Goal: Find specific page/section: Find specific page/section

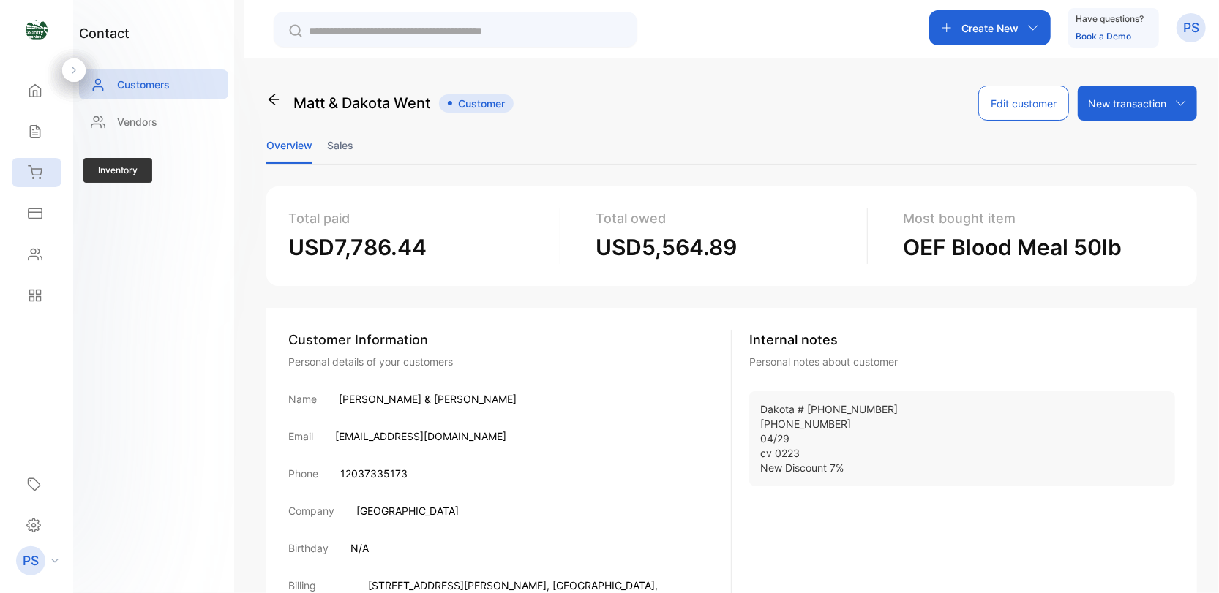
click at [43, 174] on div "Inventory" at bounding box center [37, 172] width 50 height 29
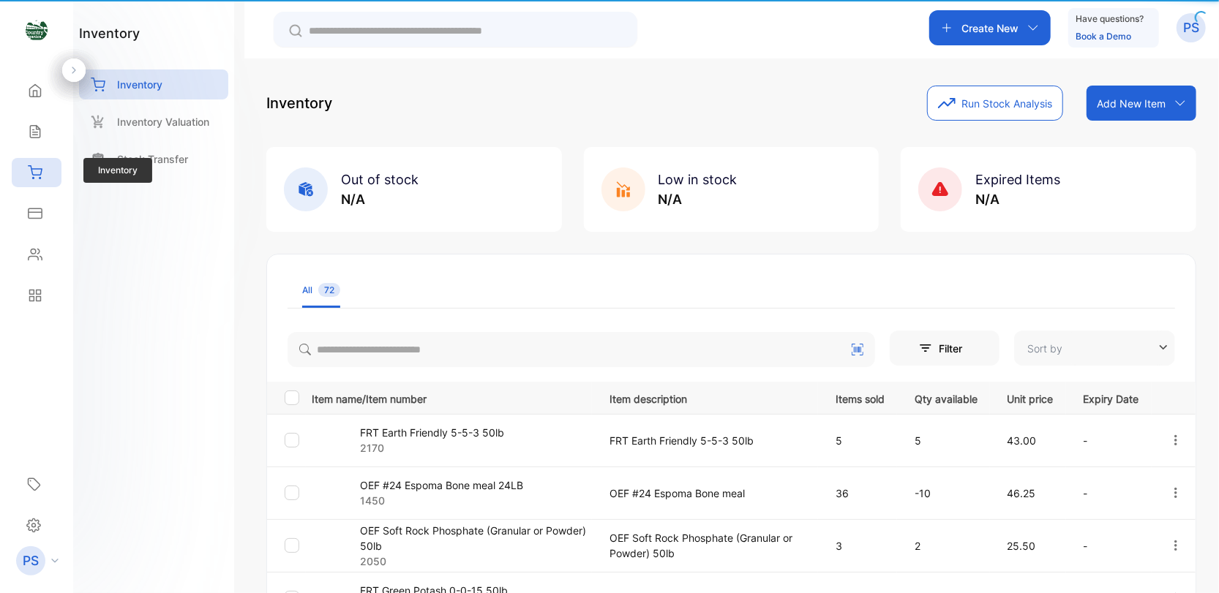
type input "**********"
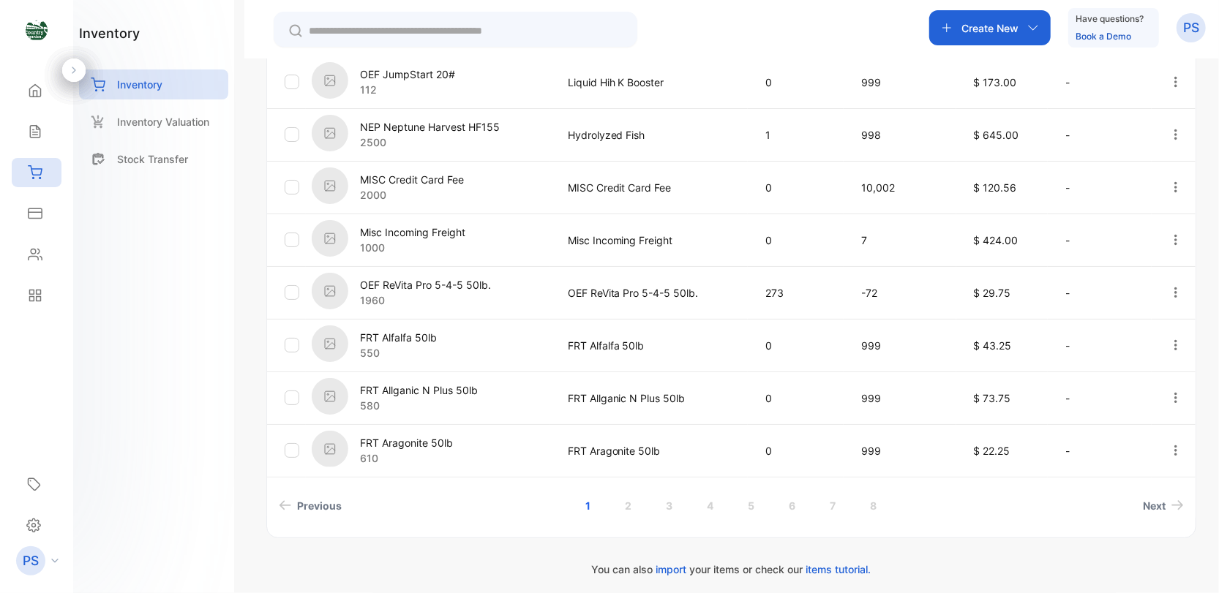
scroll to position [469, 0]
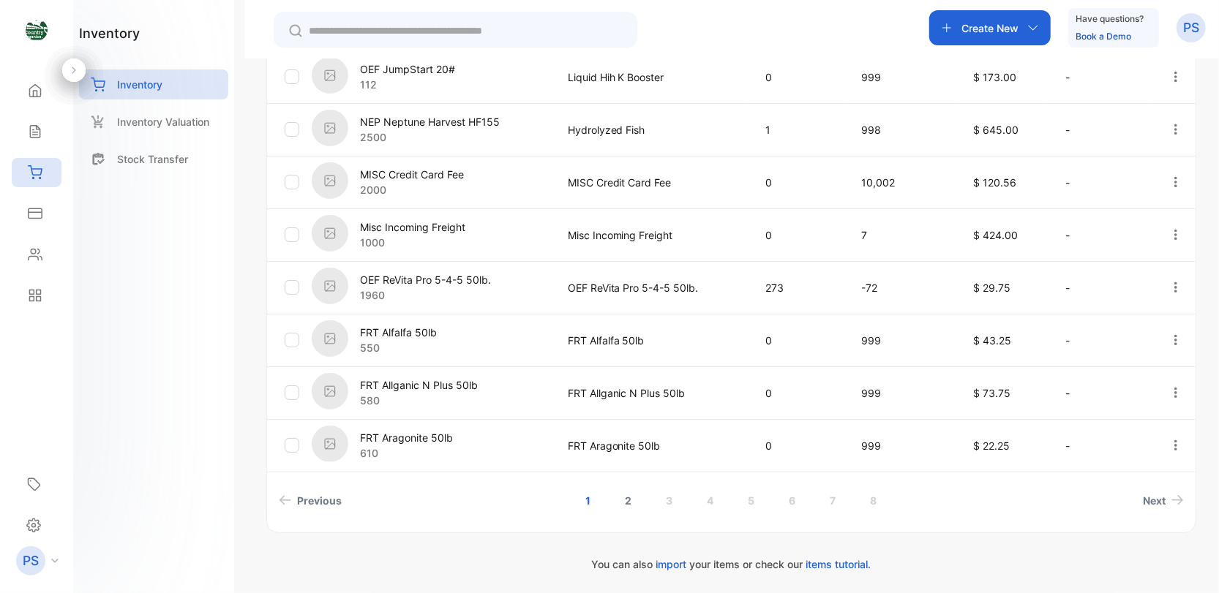
click at [621, 502] on link "2" at bounding box center [628, 500] width 42 height 27
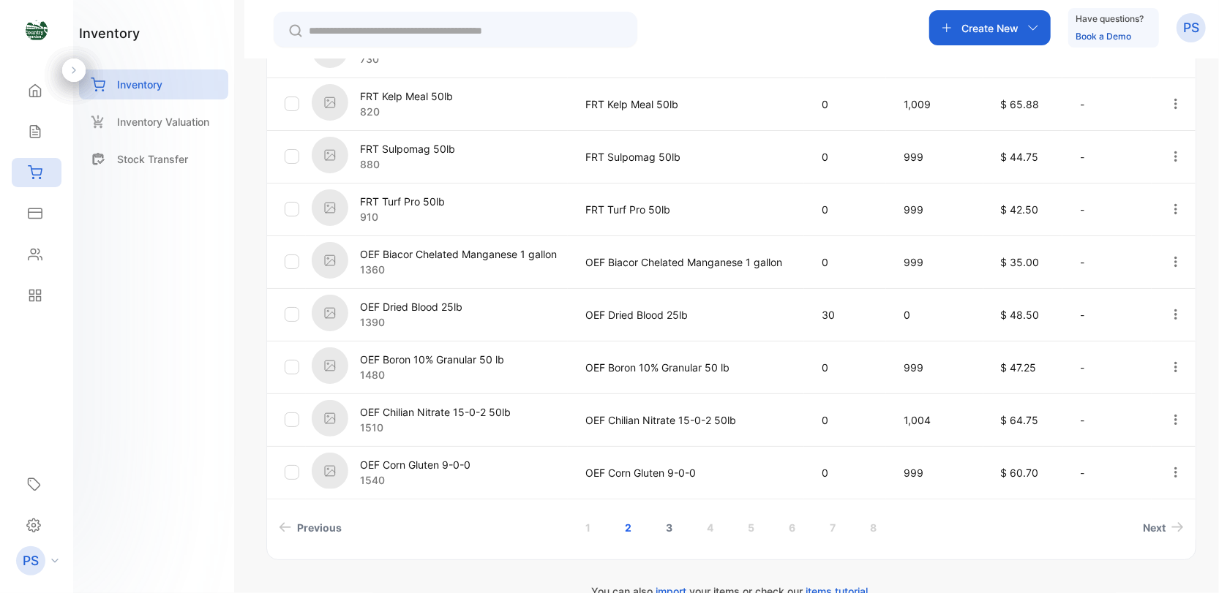
click at [668, 529] on link "3" at bounding box center [669, 527] width 42 height 27
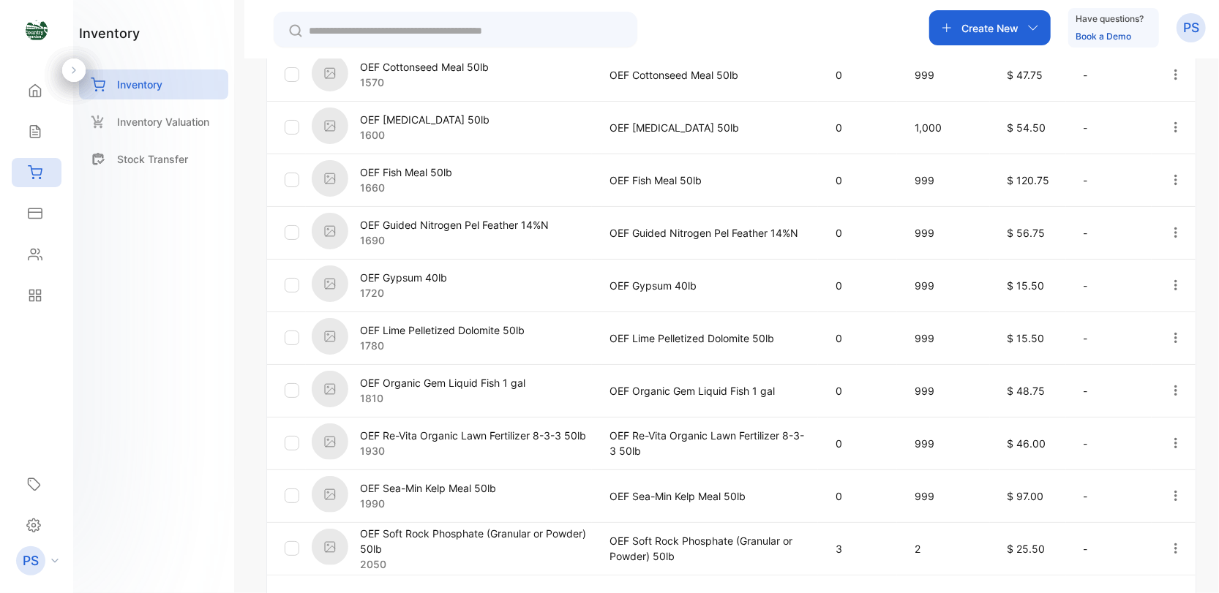
scroll to position [469, 0]
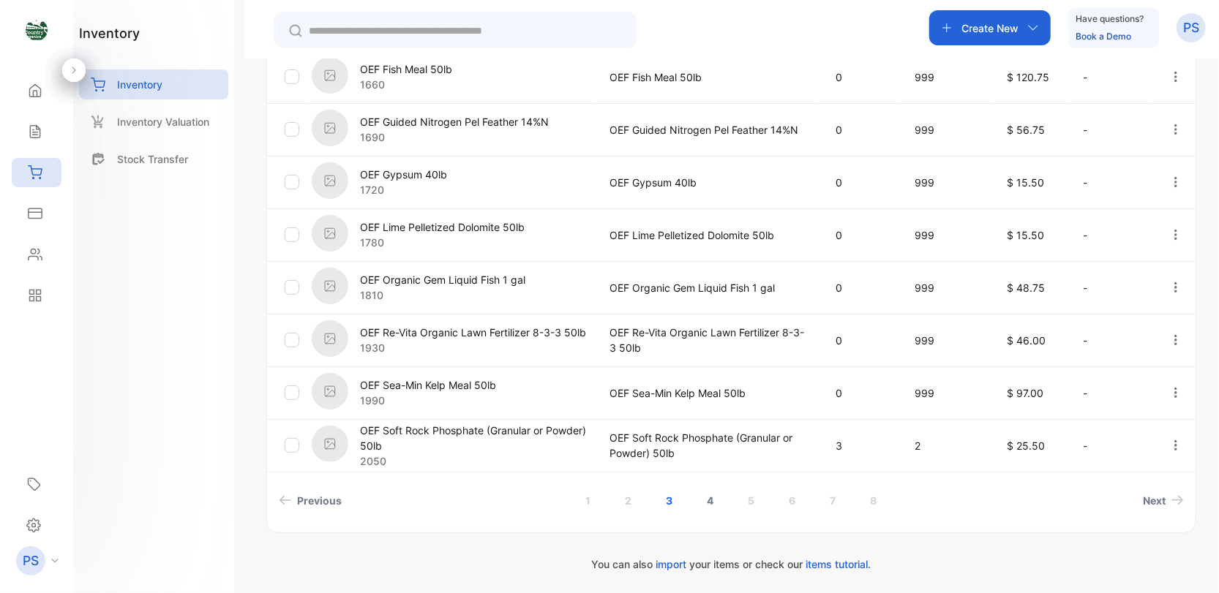
click at [705, 503] on link "4" at bounding box center [710, 500] width 42 height 27
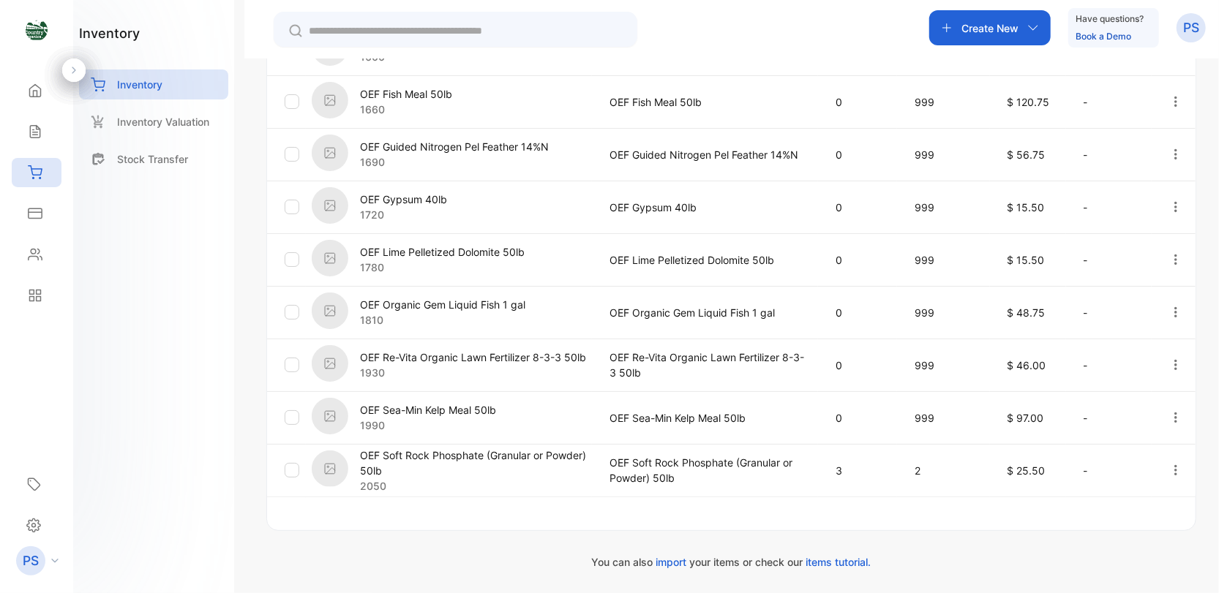
scroll to position [442, 0]
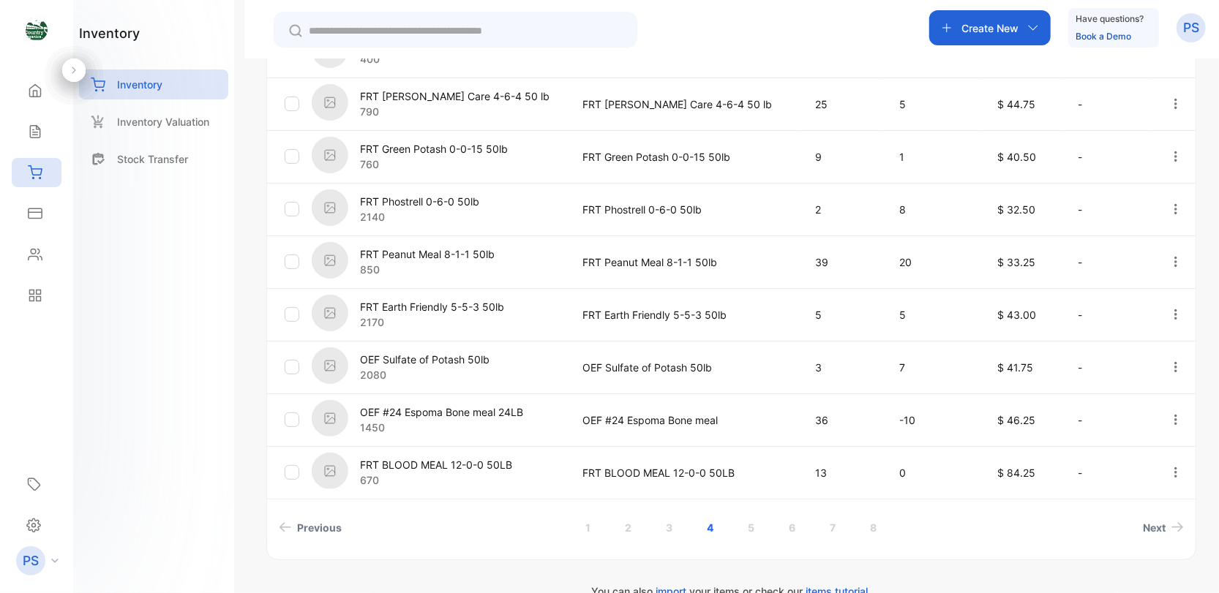
click at [332, 363] on img at bounding box center [330, 366] width 37 height 37
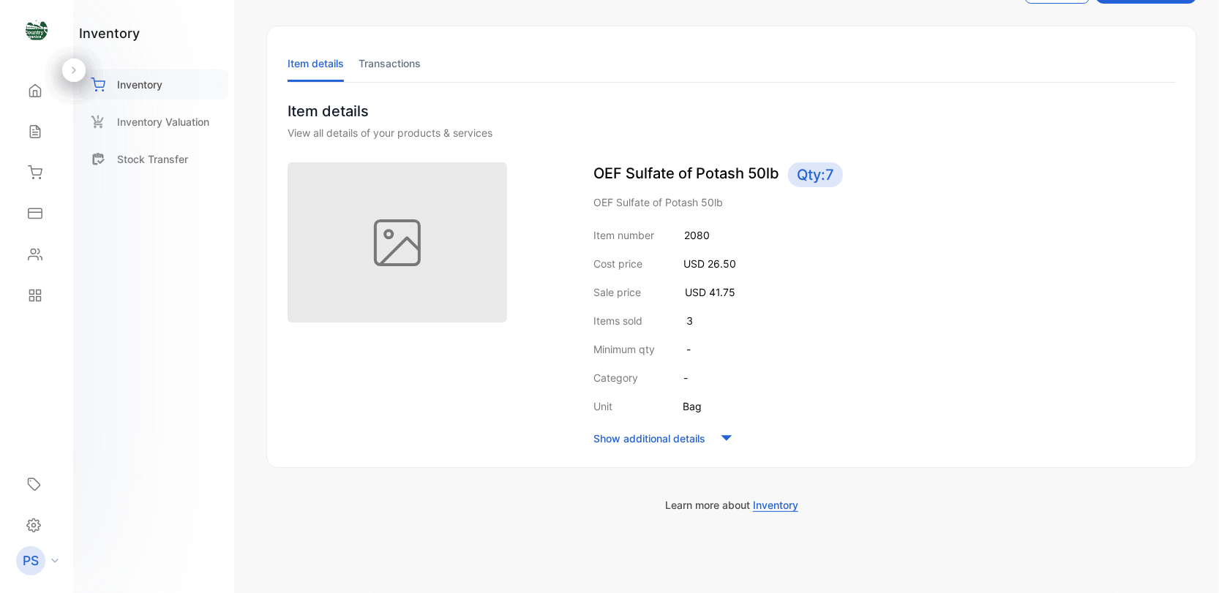
click at [139, 80] on p "Inventory" at bounding box center [139, 84] width 45 height 15
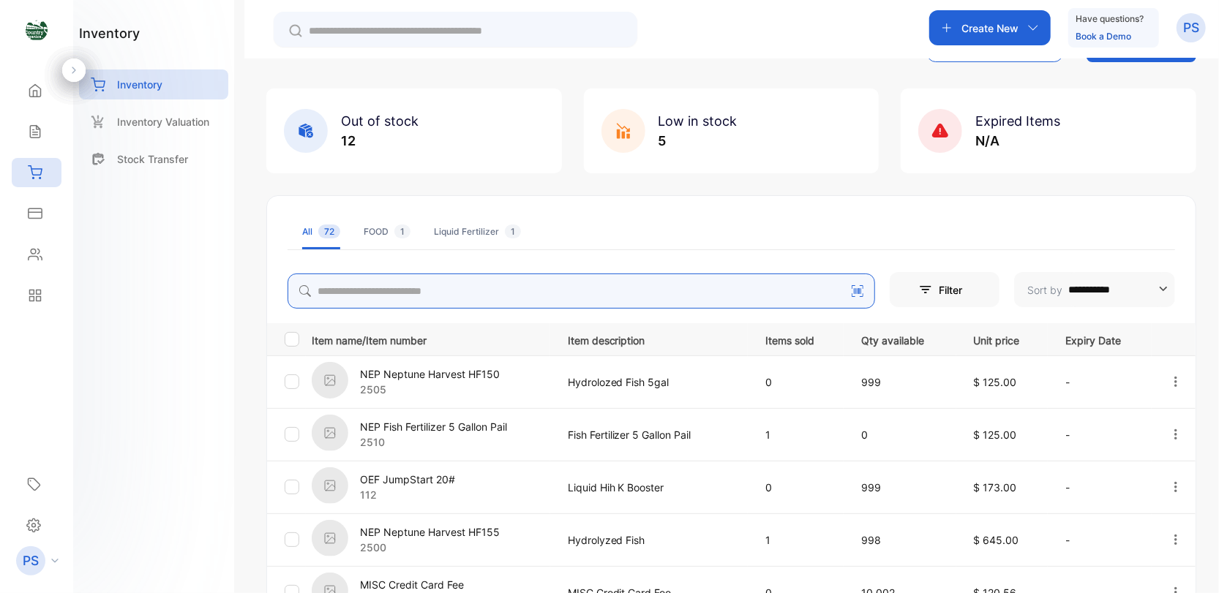
click at [350, 293] on input "search" at bounding box center [582, 291] width 588 height 35
type input "***"
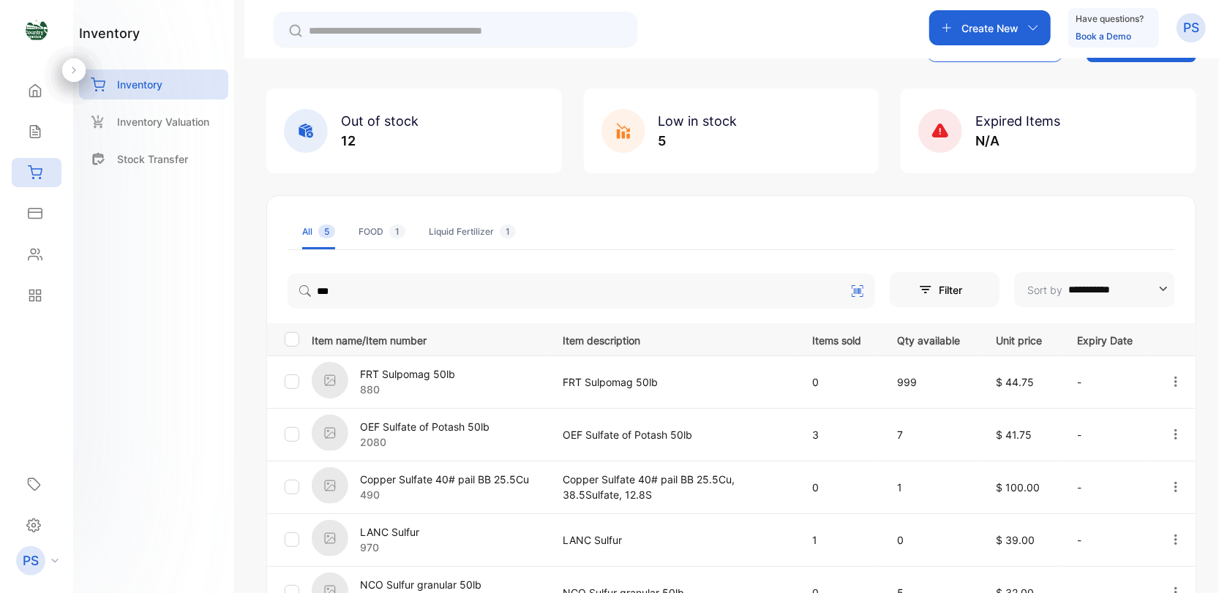
click at [462, 585] on p "NCO Sulfur granular 50lb" at bounding box center [420, 584] width 121 height 15
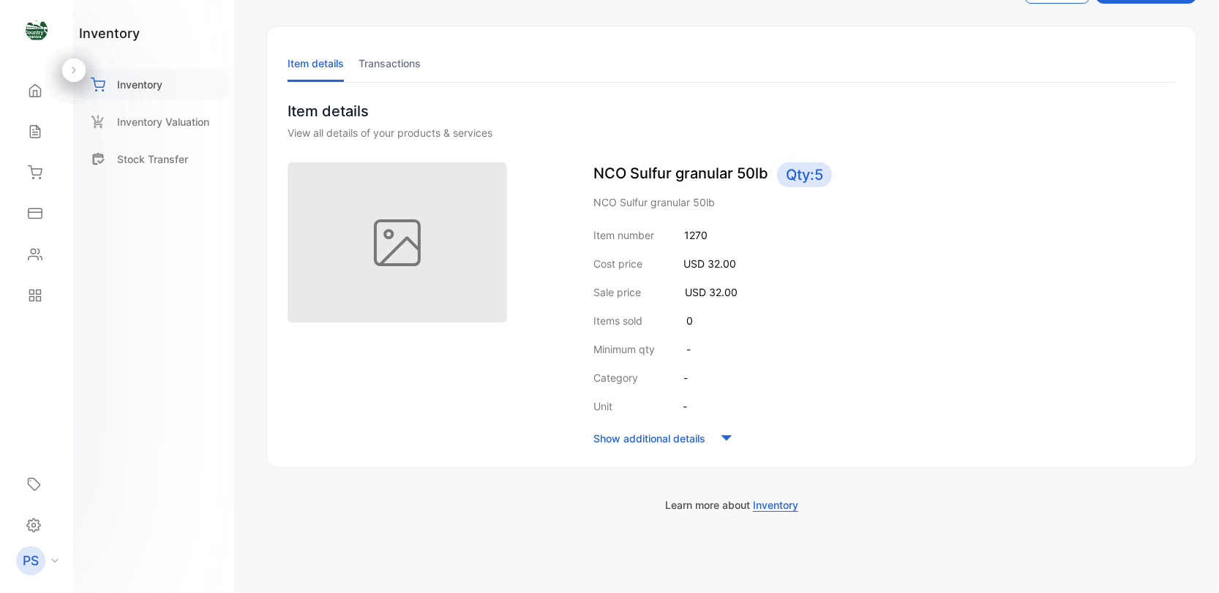
click at [145, 81] on p "Inventory" at bounding box center [139, 84] width 45 height 15
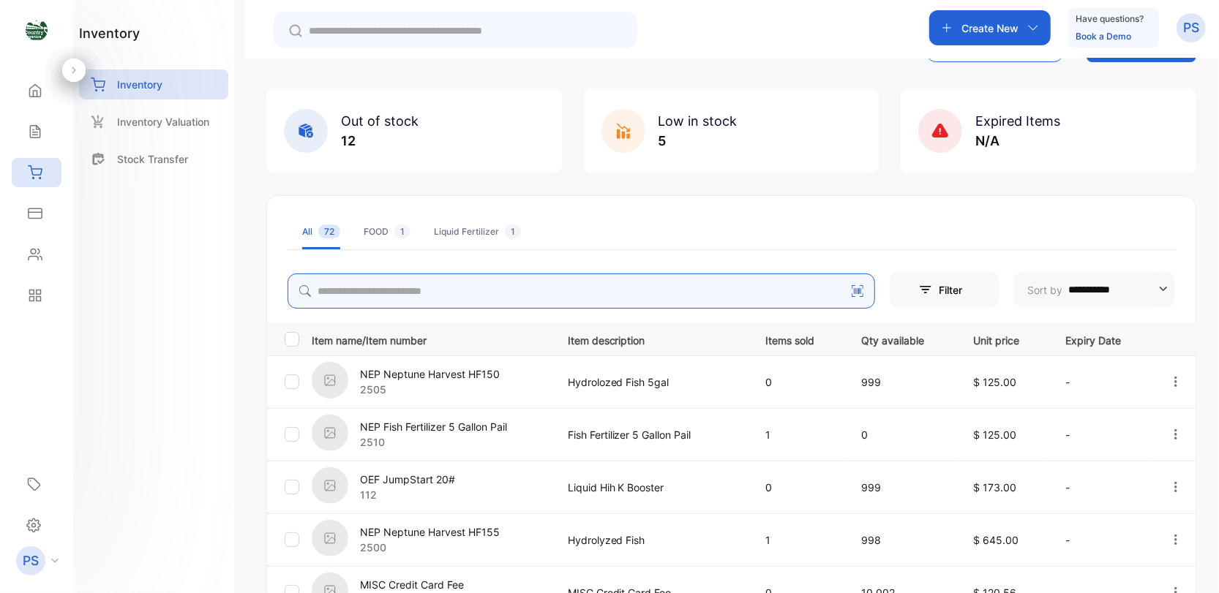
click at [352, 289] on input "search" at bounding box center [582, 291] width 588 height 35
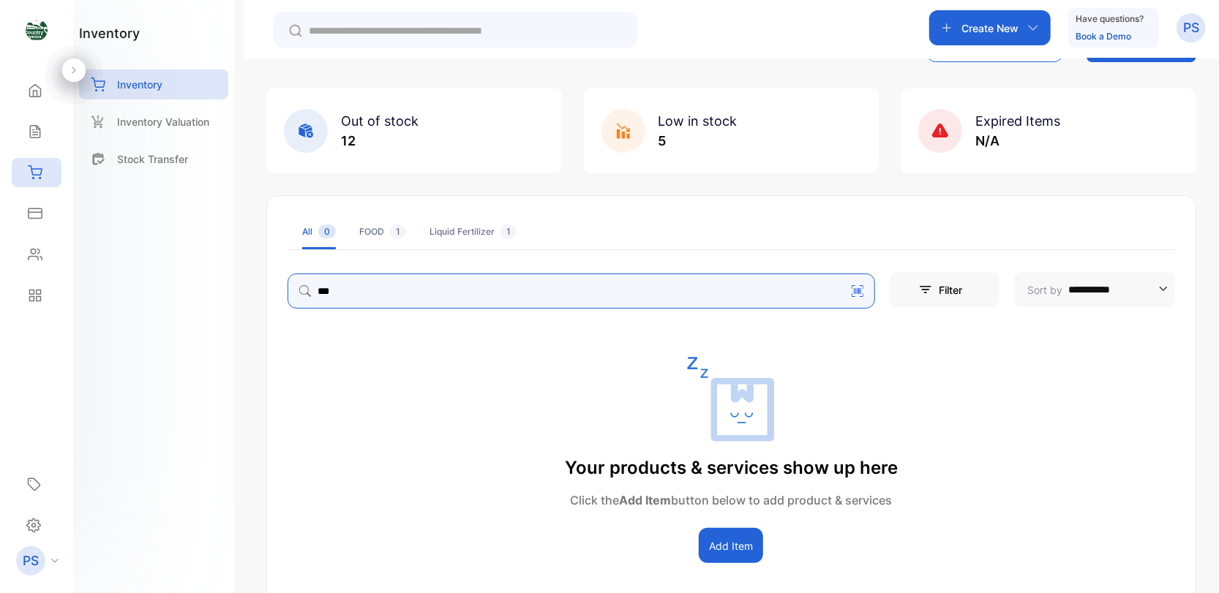
type input "***"
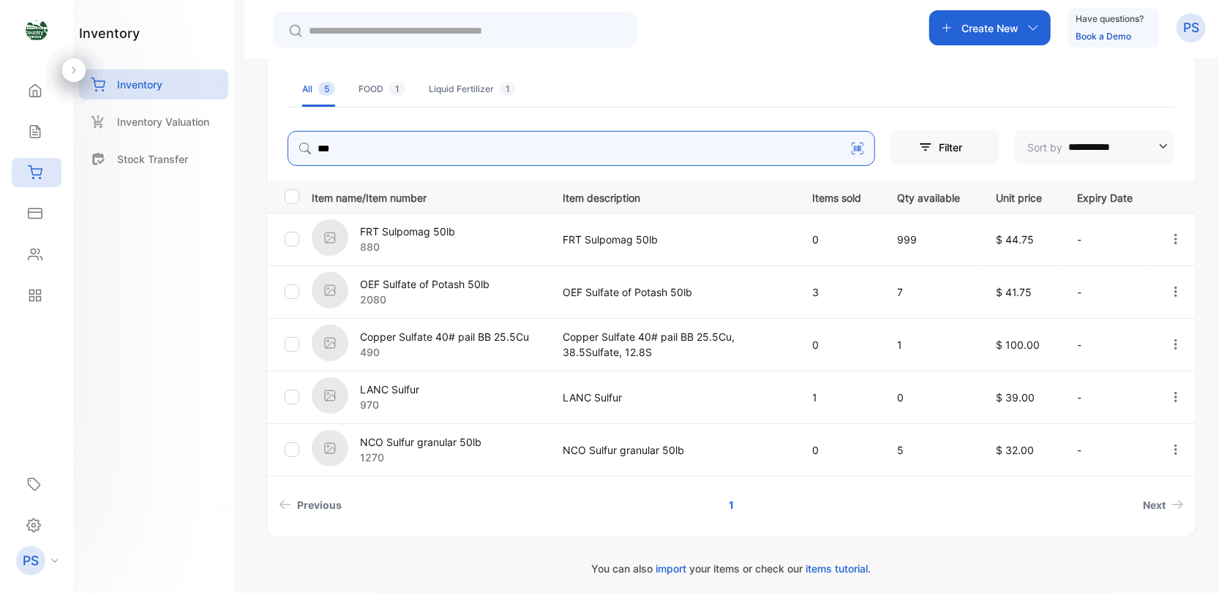
scroll to position [206, 0]
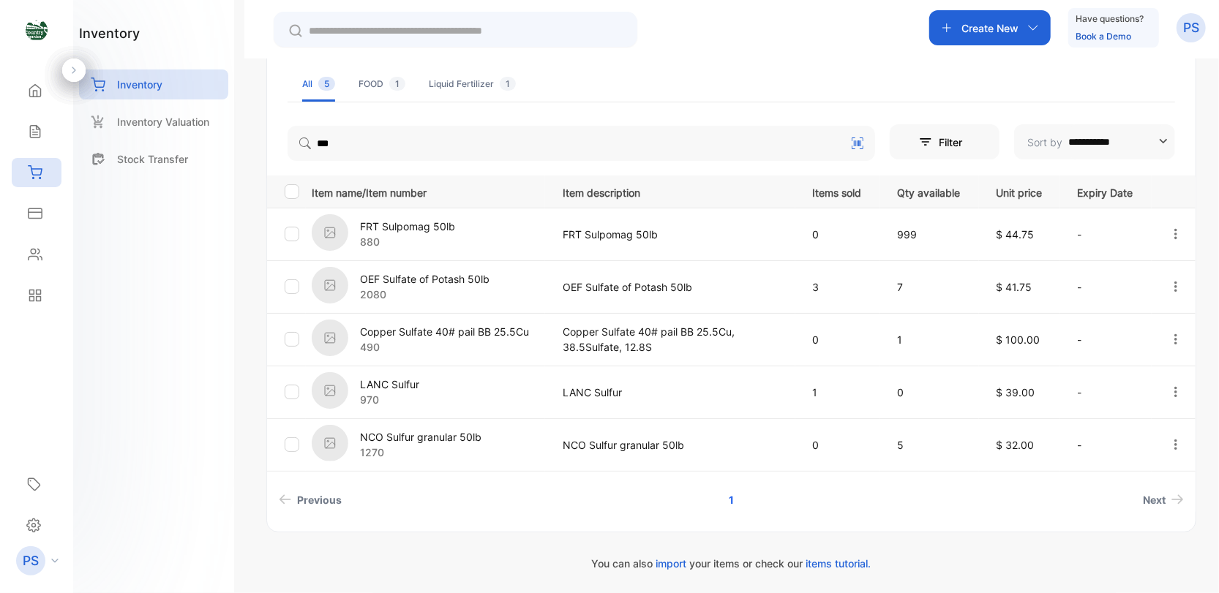
click at [472, 451] on p "1270" at bounding box center [420, 452] width 121 height 15
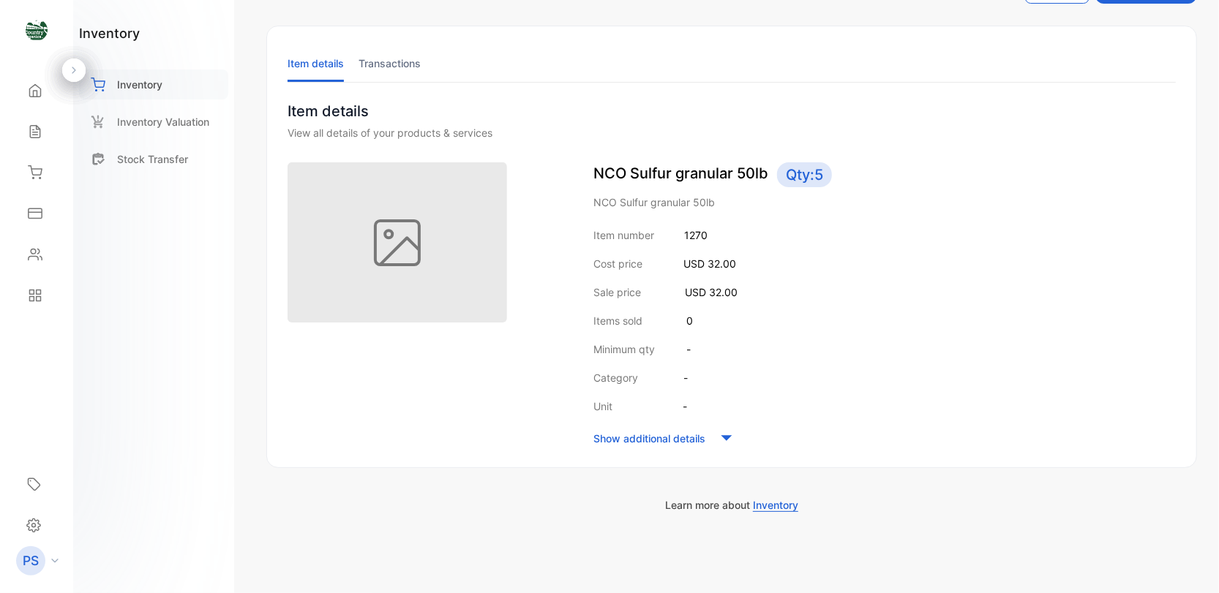
click at [143, 80] on p "Inventory" at bounding box center [139, 84] width 45 height 15
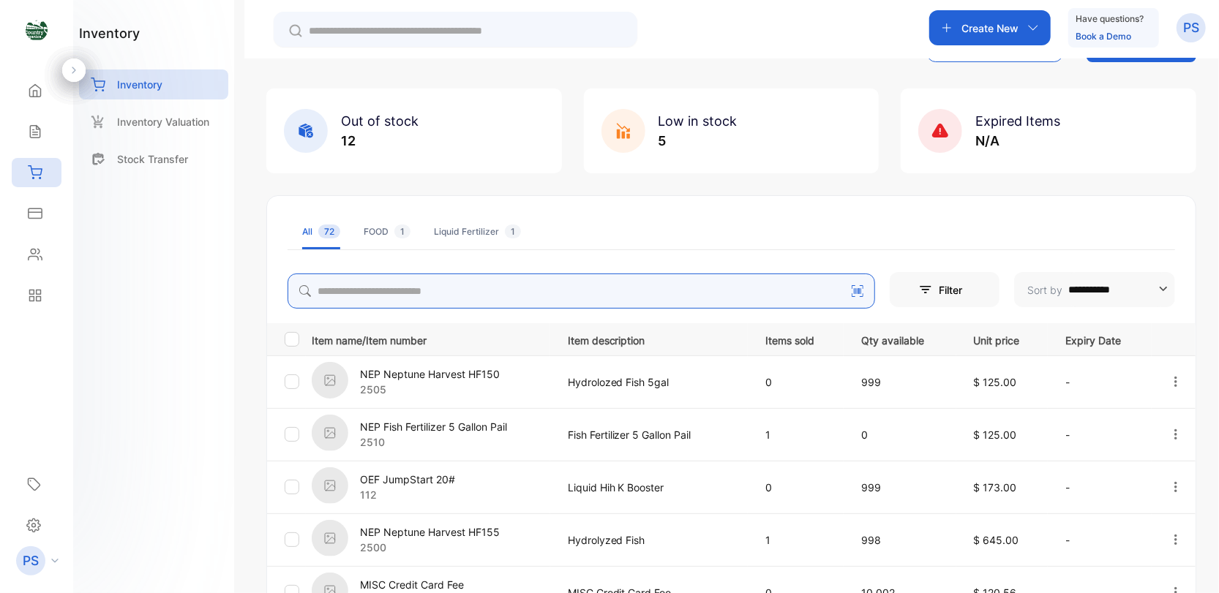
click at [341, 288] on input "search" at bounding box center [582, 291] width 588 height 35
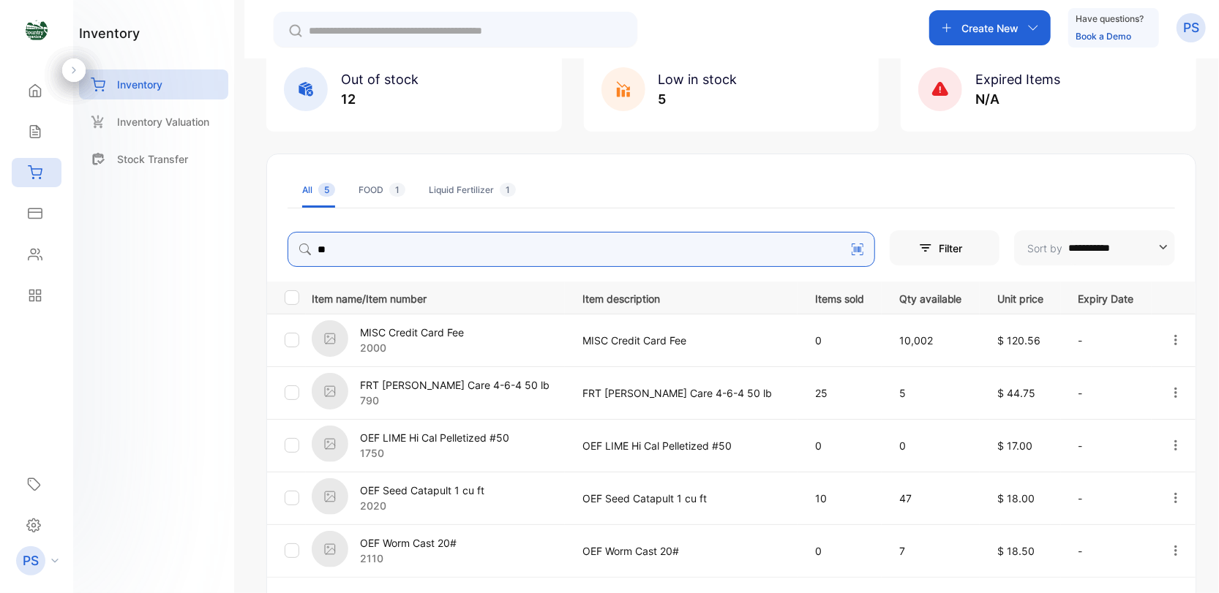
scroll to position [206, 0]
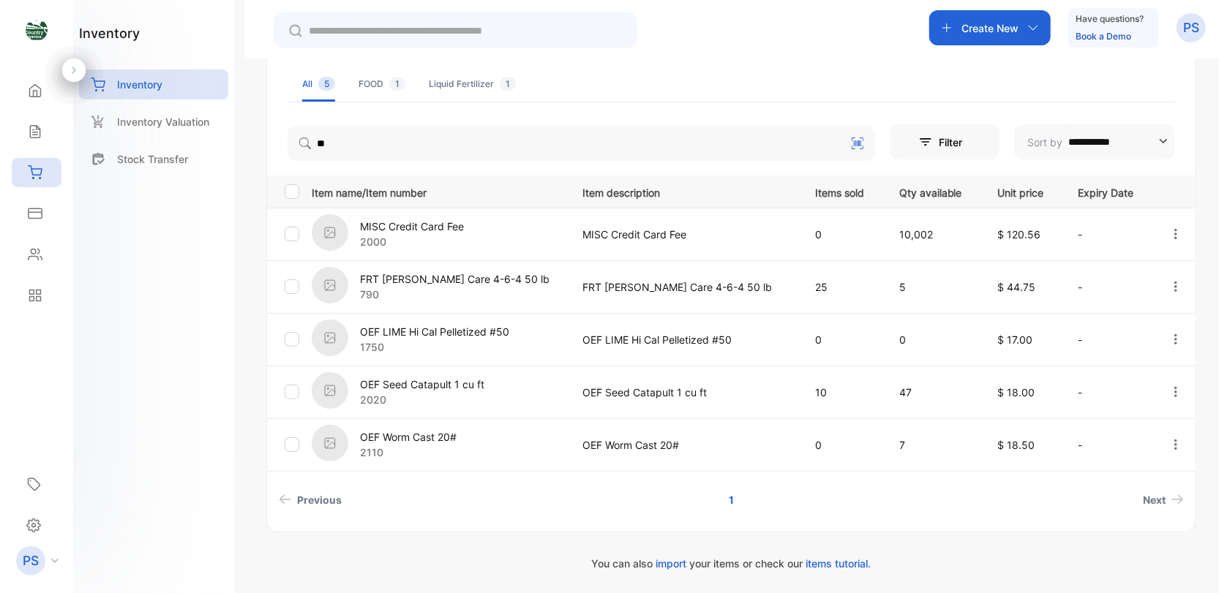
click at [489, 507] on li "Previous" at bounding box center [456, 500] width 367 height 27
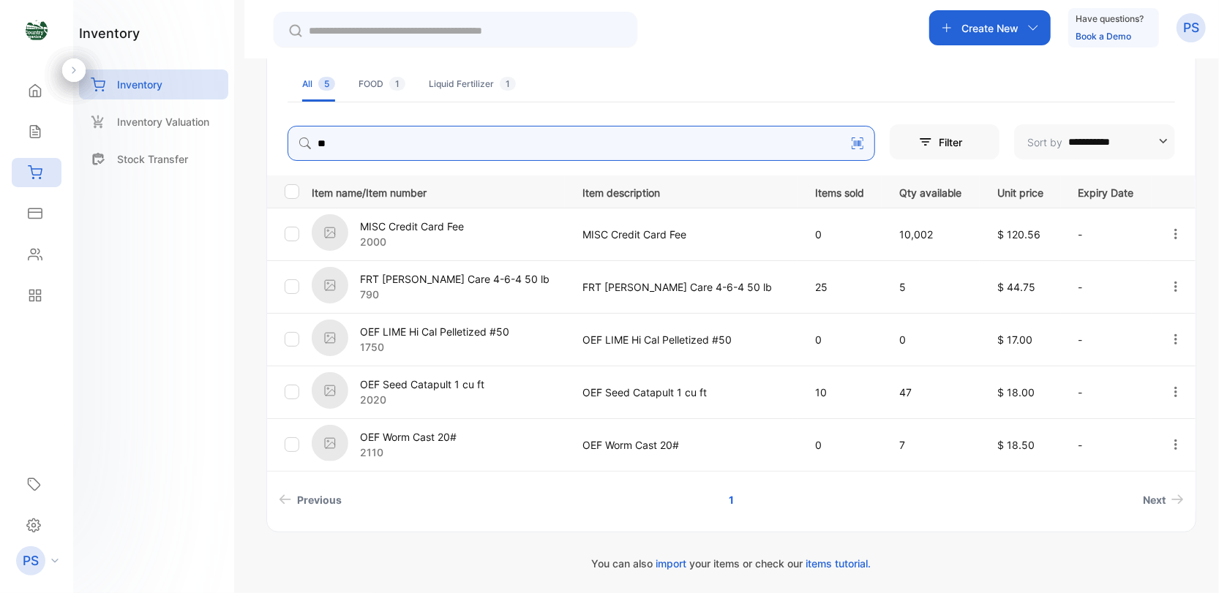
click at [331, 146] on input "**" at bounding box center [582, 143] width 588 height 35
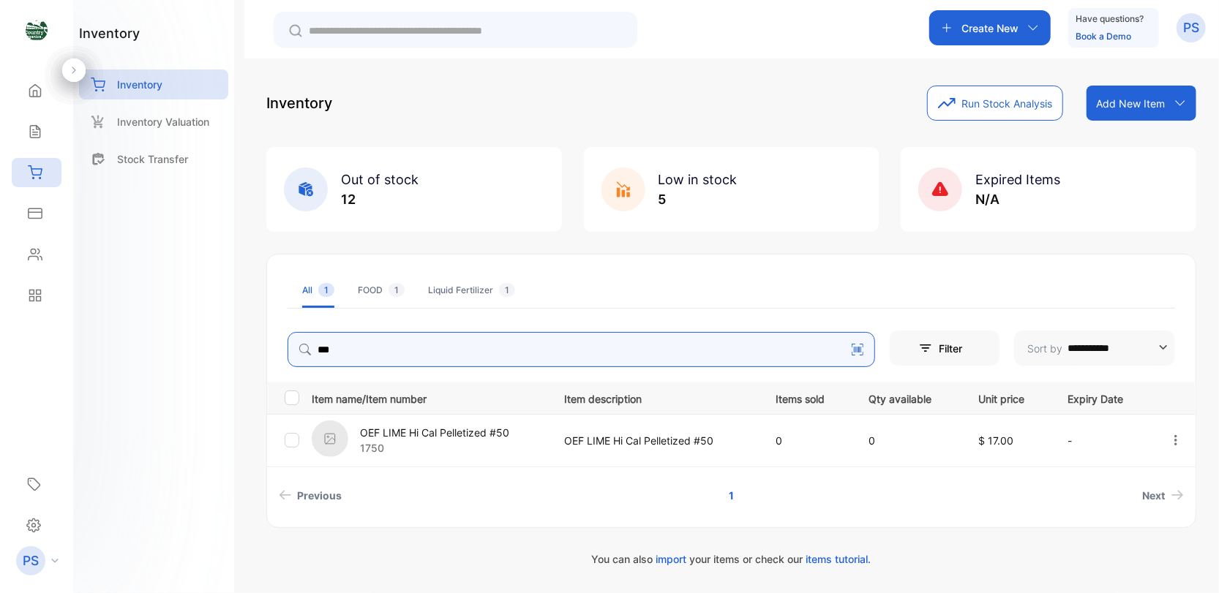
scroll to position [0, 0]
click at [349, 347] on input "***" at bounding box center [582, 349] width 588 height 35
type input "***"
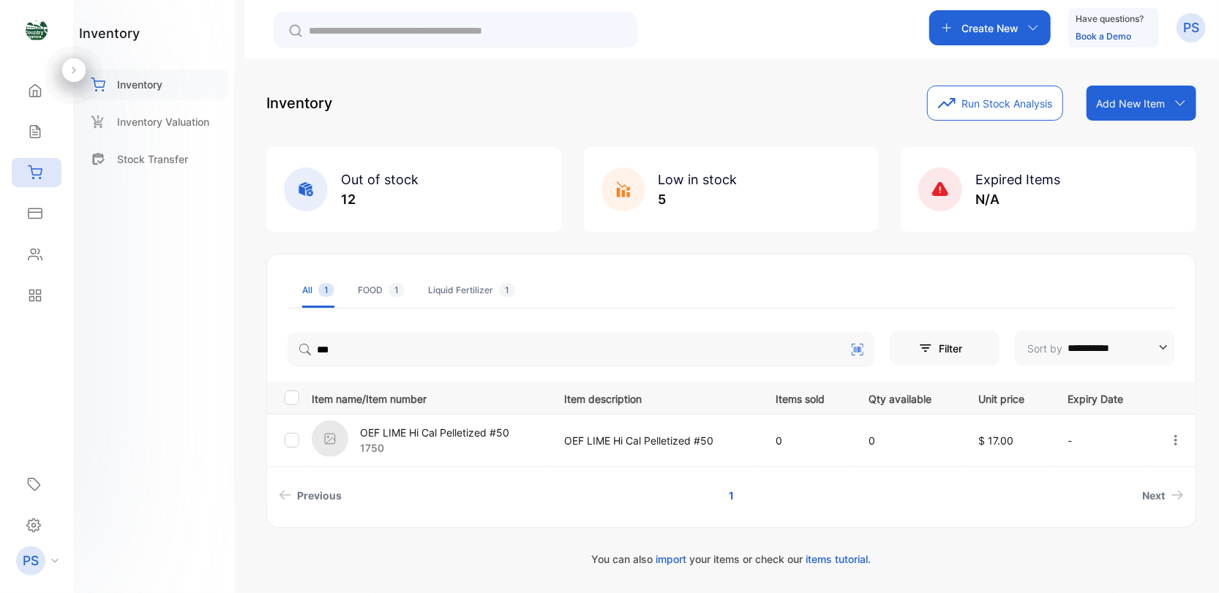
click at [152, 86] on p "Inventory" at bounding box center [139, 84] width 45 height 15
click at [148, 84] on p "Inventory" at bounding box center [139, 84] width 45 height 15
click at [149, 89] on p "Inventory" at bounding box center [139, 84] width 45 height 15
click at [143, 82] on p "Inventory" at bounding box center [139, 84] width 45 height 15
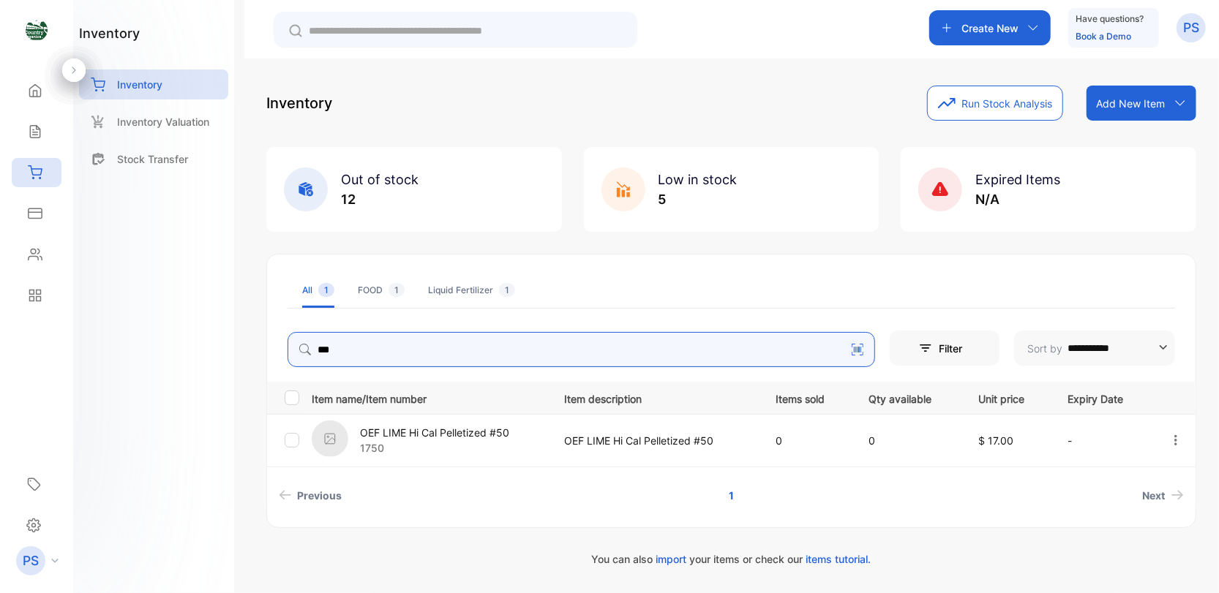
click at [344, 352] on input "***" at bounding box center [582, 349] width 588 height 35
click at [834, 351] on input "***" at bounding box center [582, 349] width 588 height 35
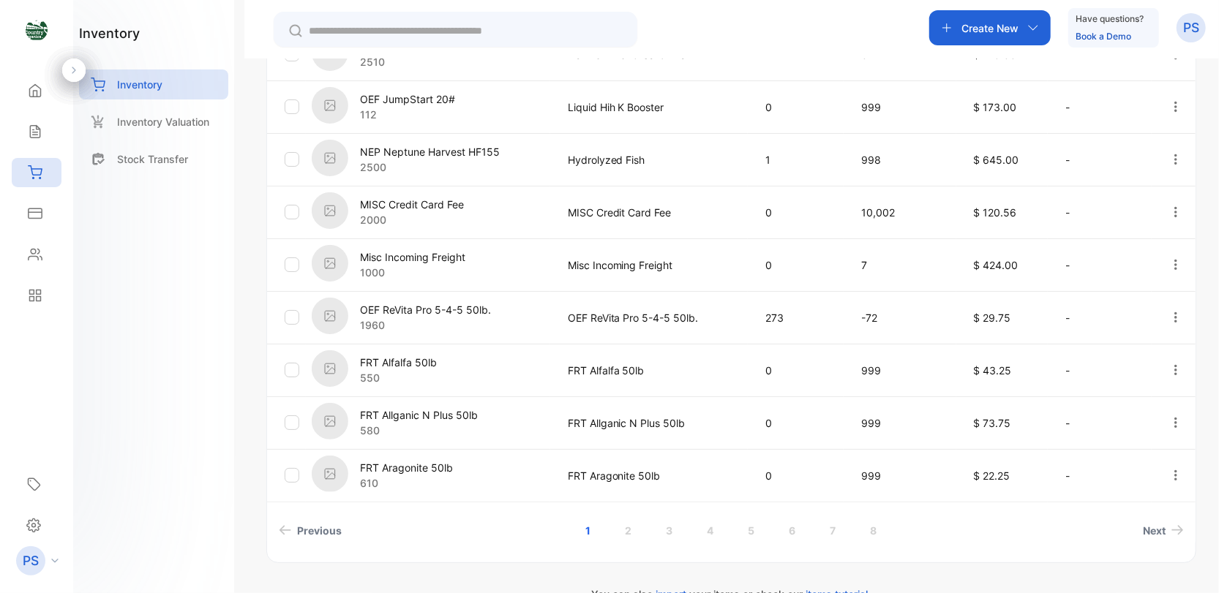
scroll to position [469, 0]
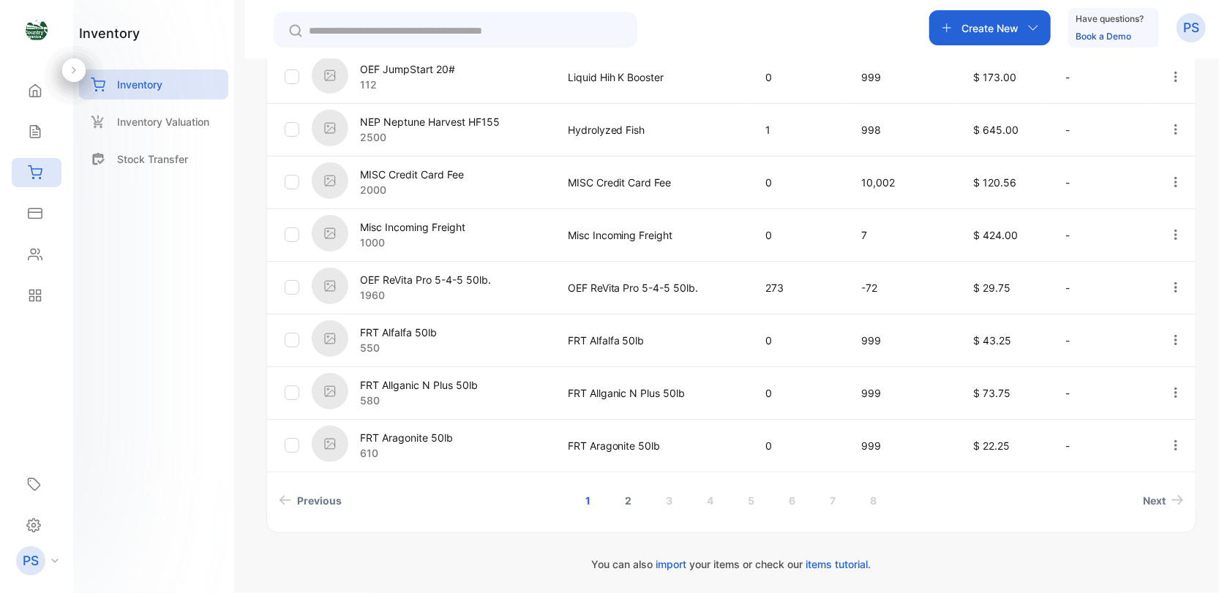
click at [625, 503] on link "2" at bounding box center [628, 500] width 42 height 27
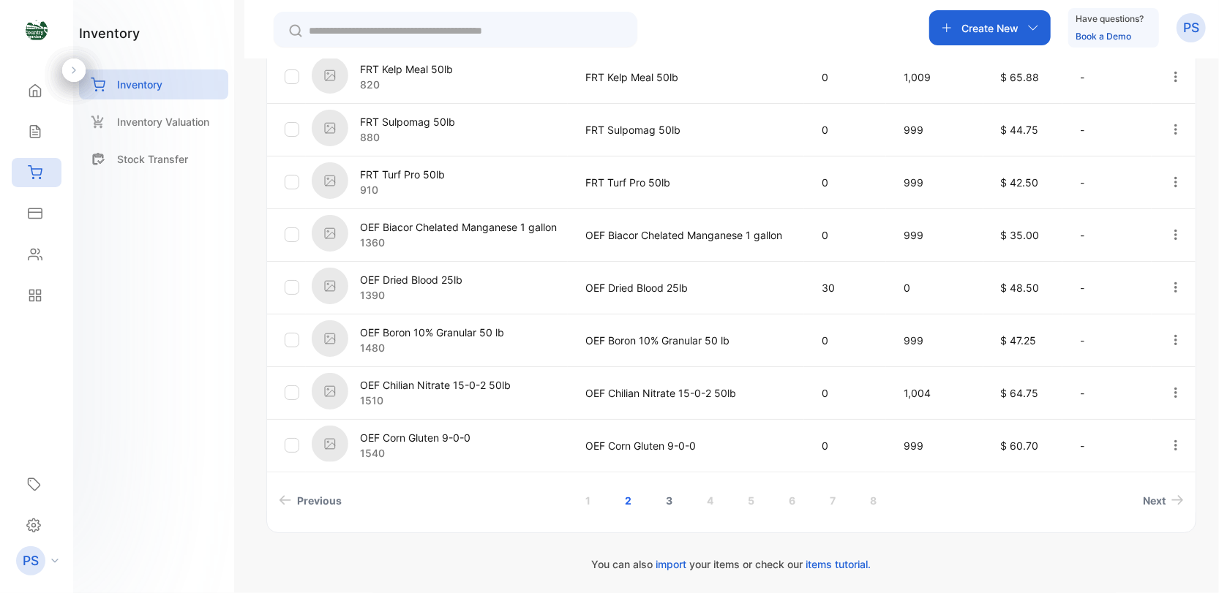
click at [667, 502] on link "3" at bounding box center [669, 500] width 42 height 27
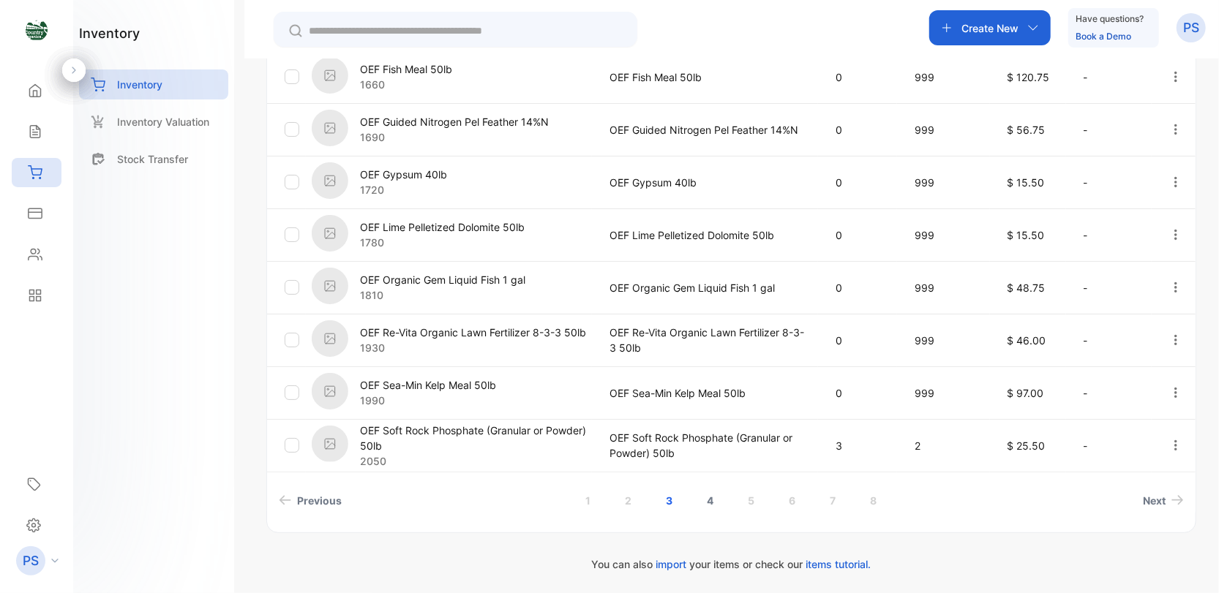
click at [709, 503] on link "4" at bounding box center [710, 500] width 42 height 27
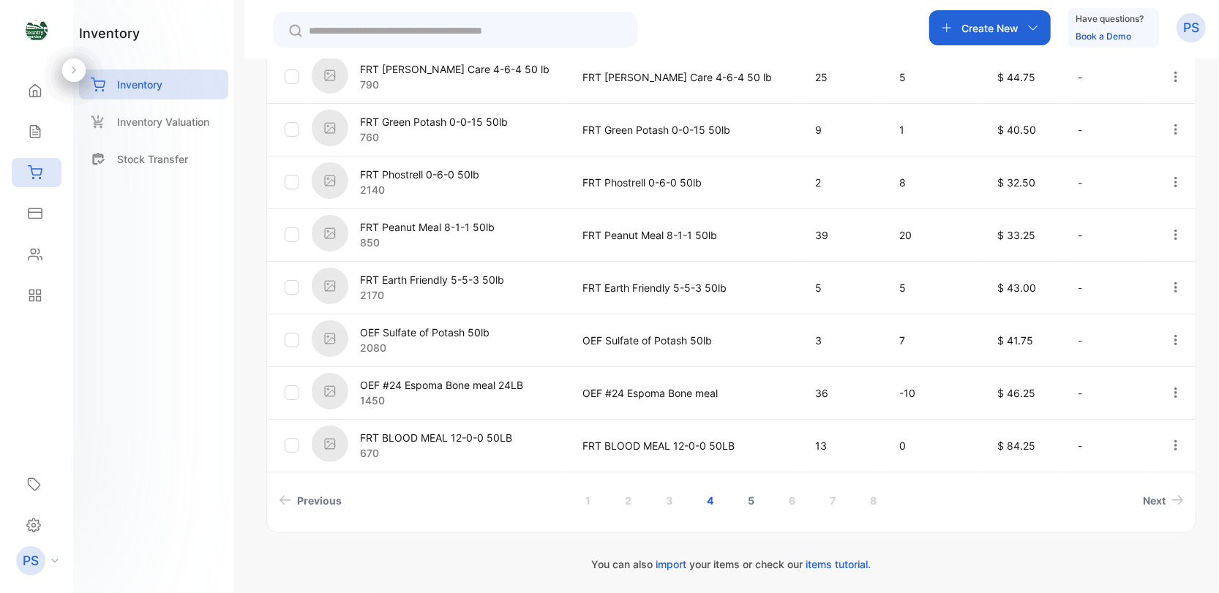
click at [752, 501] on link "5" at bounding box center [751, 500] width 42 height 27
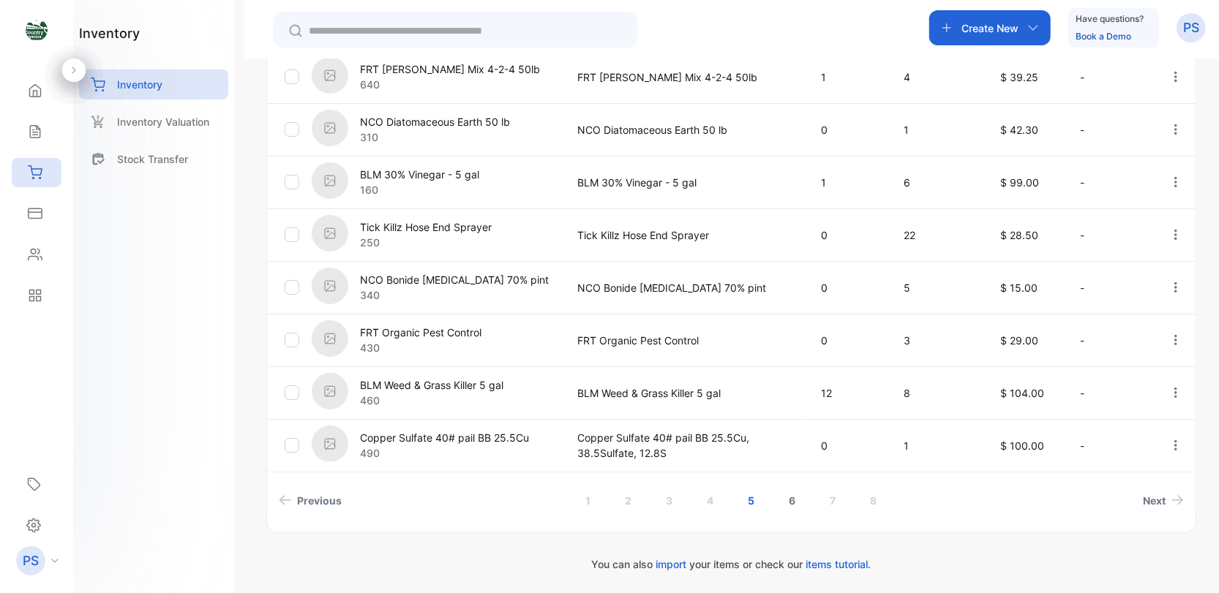
click at [795, 502] on link "6" at bounding box center [792, 500] width 42 height 27
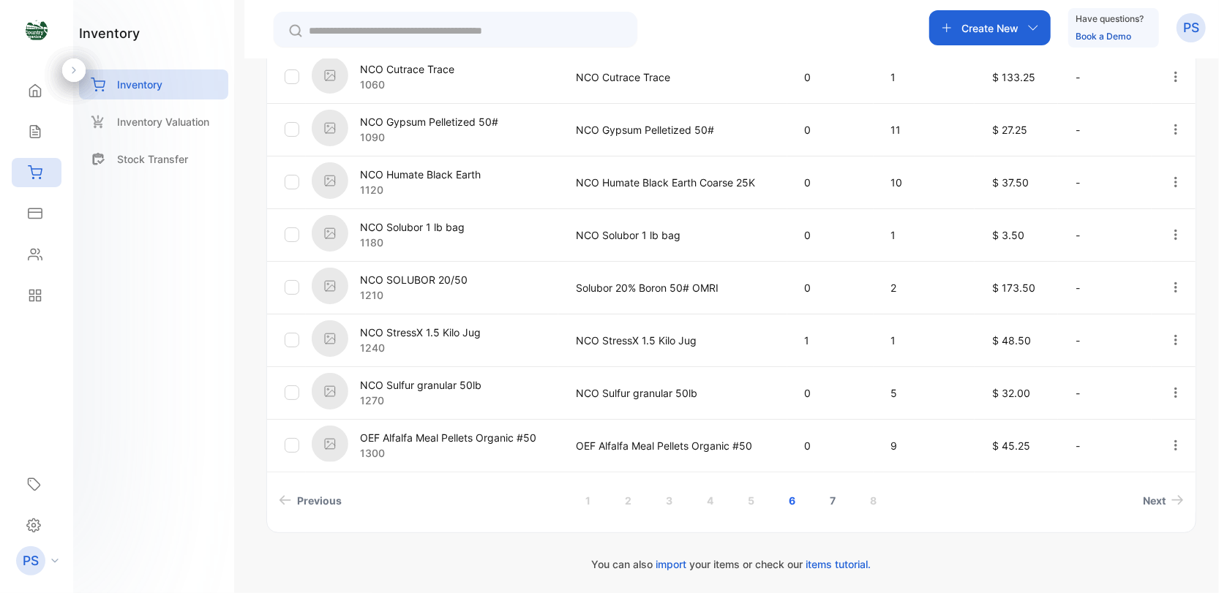
click at [830, 497] on link "7" at bounding box center [832, 500] width 41 height 27
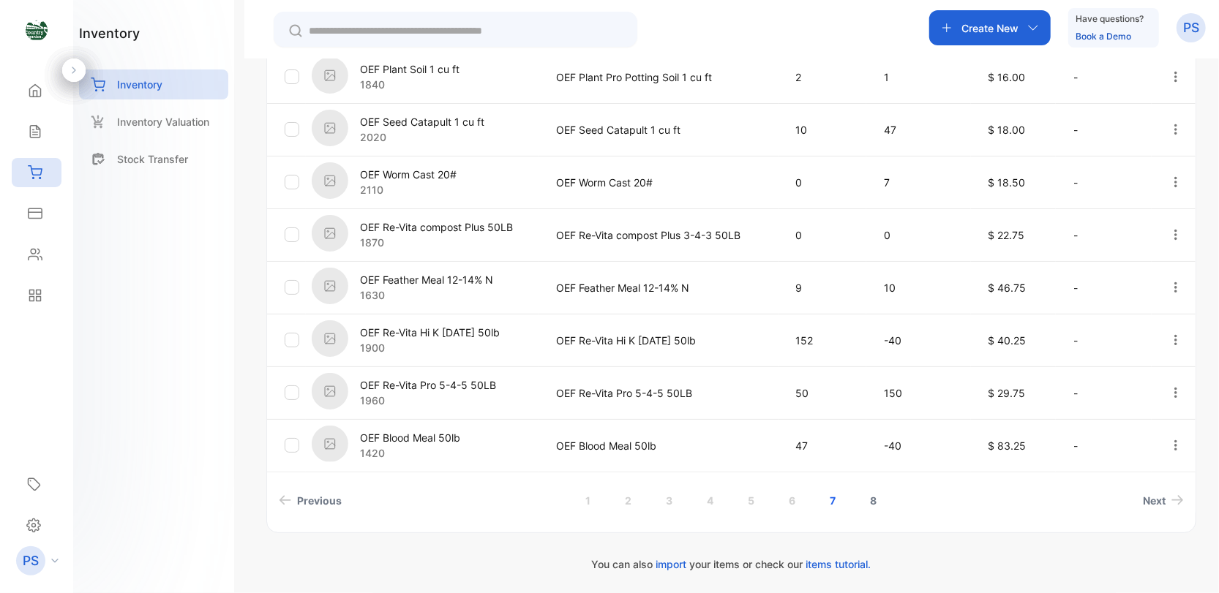
click at [876, 495] on link "8" at bounding box center [873, 500] width 42 height 27
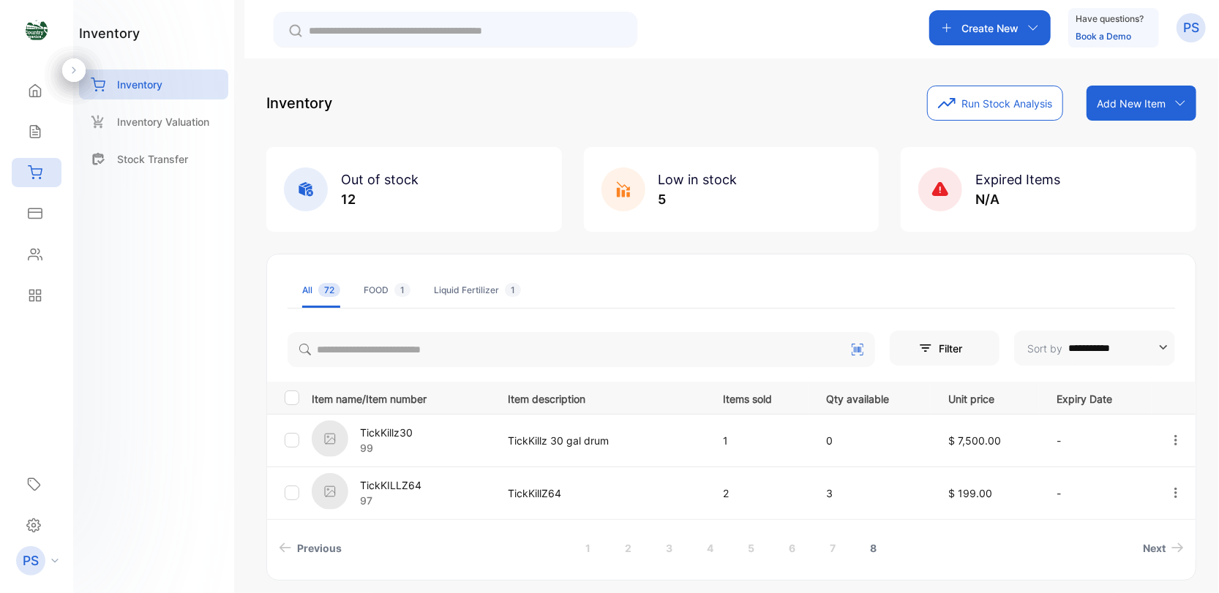
scroll to position [48, 0]
